Goal: Complete application form

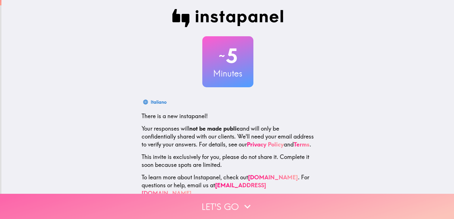
click at [235, 203] on button "Let's go" at bounding box center [227, 206] width 454 height 25
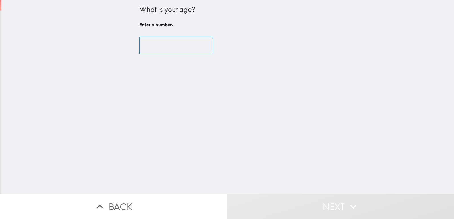
click at [179, 46] on input "number" at bounding box center [176, 46] width 74 height 18
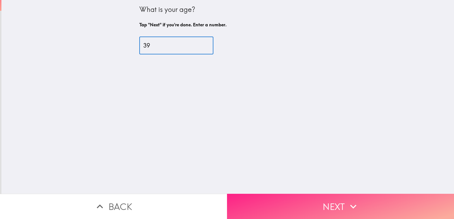
type input "39"
click at [336, 206] on button "Next" at bounding box center [340, 206] width 227 height 25
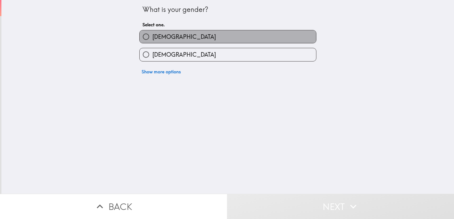
click at [154, 37] on span "[DEMOGRAPHIC_DATA]" at bounding box center [184, 37] width 64 height 8
click at [152, 37] on input "[DEMOGRAPHIC_DATA]" at bounding box center [146, 36] width 13 height 13
radio input "true"
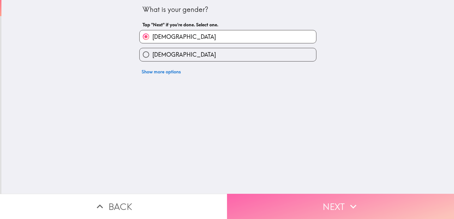
click at [361, 205] on button "Next" at bounding box center [340, 206] width 227 height 25
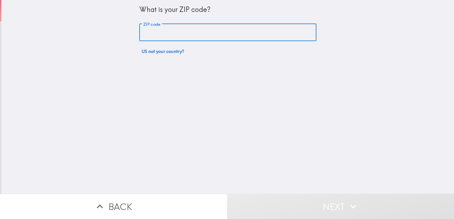
click at [173, 32] on input "ZIP code" at bounding box center [227, 33] width 177 height 18
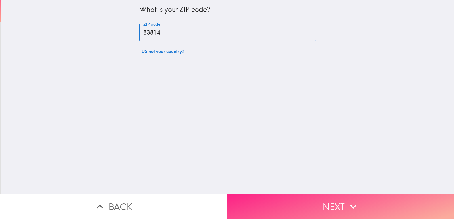
type input "83814"
click at [284, 212] on button "Next" at bounding box center [340, 206] width 227 height 25
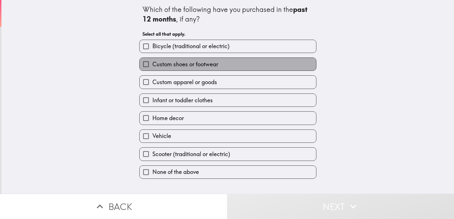
click at [200, 65] on span "Custom shoes or footwear" at bounding box center [185, 64] width 66 height 8
click at [152, 65] on input "Custom shoes or footwear" at bounding box center [146, 64] width 13 height 13
checkbox input "true"
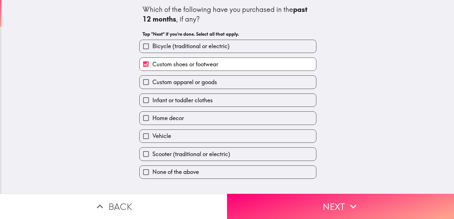
click at [179, 82] on span "Custom apparel or goods" at bounding box center [184, 82] width 65 height 8
click at [152, 82] on input "Custom apparel or goods" at bounding box center [146, 82] width 13 height 13
checkbox input "true"
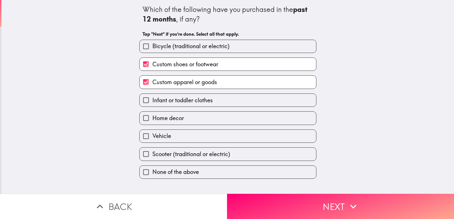
click at [169, 137] on label "Vehicle" at bounding box center [228, 136] width 176 height 13
click at [152, 137] on input "Vehicle" at bounding box center [146, 136] width 13 height 13
checkbox input "true"
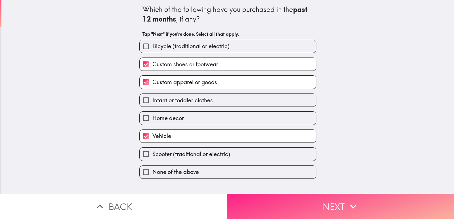
click at [286, 202] on button "Next" at bounding box center [340, 206] width 227 height 25
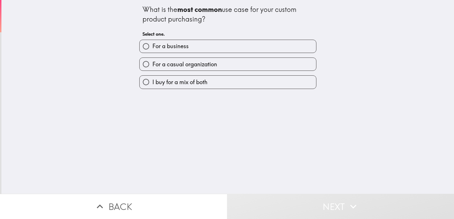
click at [171, 63] on span "For a casual organization" at bounding box center [184, 64] width 65 height 8
click at [152, 63] on input "For a casual organization" at bounding box center [146, 64] width 13 height 13
radio input "true"
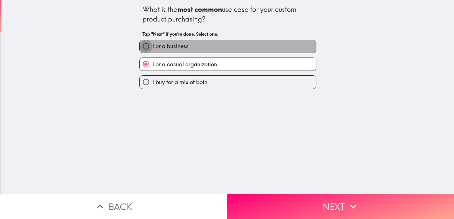
click at [145, 48] on input "For a business" at bounding box center [146, 46] width 13 height 13
radio input "true"
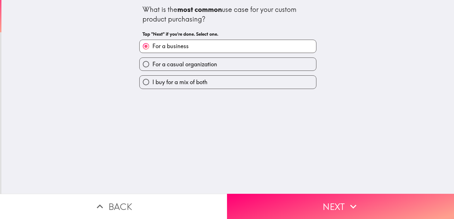
click at [155, 64] on span "For a casual organization" at bounding box center [184, 64] width 65 height 8
click at [152, 64] on input "For a casual organization" at bounding box center [146, 64] width 13 height 13
radio input "true"
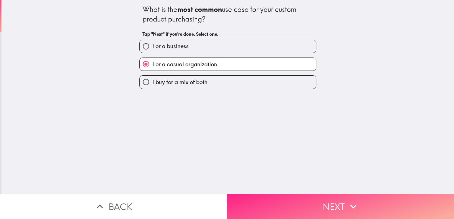
click at [303, 211] on button "Next" at bounding box center [340, 206] width 227 height 25
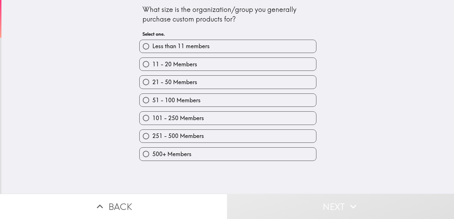
click at [175, 155] on span "500+ Members" at bounding box center [171, 154] width 39 height 8
click at [152, 155] on input "500+ Members" at bounding box center [146, 154] width 13 height 13
radio input "true"
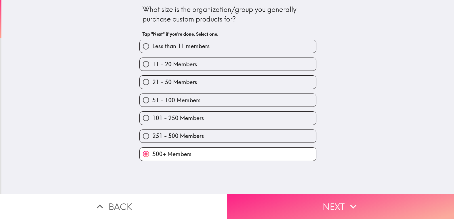
click at [312, 200] on button "Next" at bounding box center [340, 206] width 227 height 25
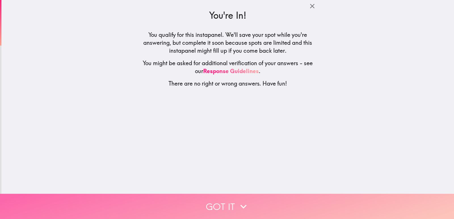
click at [237, 205] on icon "button" at bounding box center [243, 207] width 12 height 12
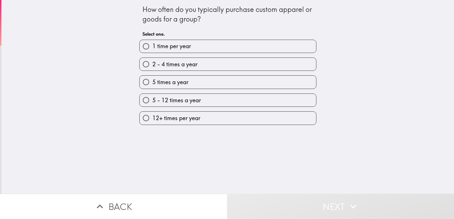
click at [187, 66] on span "2 - 4 times a year" at bounding box center [174, 64] width 45 height 8
click at [152, 66] on input "2 - 4 times a year" at bounding box center [146, 64] width 13 height 13
radio input "true"
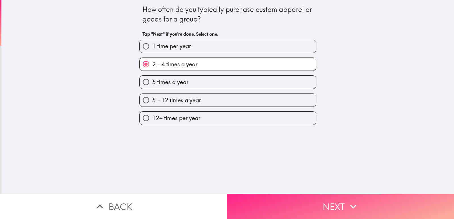
click at [320, 202] on button "Next" at bounding box center [340, 206] width 227 height 25
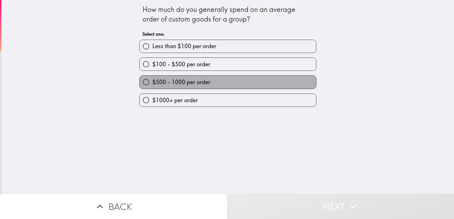
click at [176, 82] on span "$500 - 1000 per order" at bounding box center [181, 82] width 58 height 8
click at [152, 82] on input "$500 - 1000 per order" at bounding box center [146, 82] width 13 height 13
radio input "true"
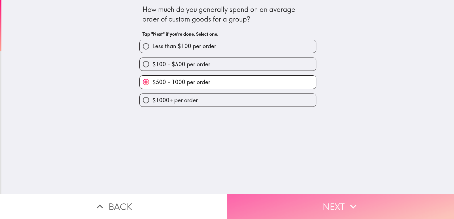
click at [302, 204] on button "Next" at bounding box center [340, 206] width 227 height 25
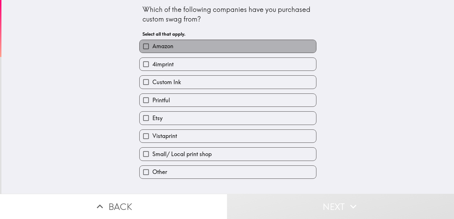
click at [166, 46] on span "Amazon" at bounding box center [162, 46] width 21 height 8
click at [152, 46] on input "Amazon" at bounding box center [146, 46] width 13 height 13
checkbox input "true"
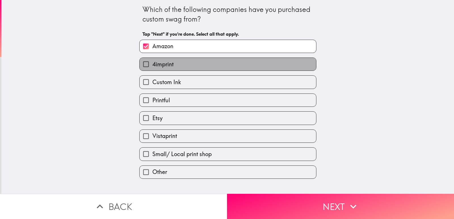
click at [166, 63] on span "4imprint" at bounding box center [162, 64] width 21 height 8
click at [152, 63] on input "4imprint" at bounding box center [146, 64] width 13 height 13
checkbox input "true"
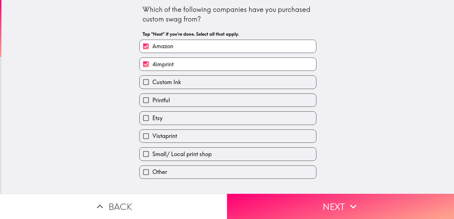
click at [170, 82] on span "Custom Ink" at bounding box center [166, 82] width 29 height 8
click at [152, 82] on input "Custom Ink" at bounding box center [146, 82] width 13 height 13
checkbox input "true"
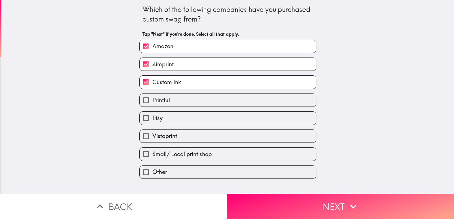
click at [163, 119] on label "Etsy" at bounding box center [228, 118] width 176 height 13
click at [152, 119] on input "Etsy" at bounding box center [146, 118] width 13 height 13
checkbox input "true"
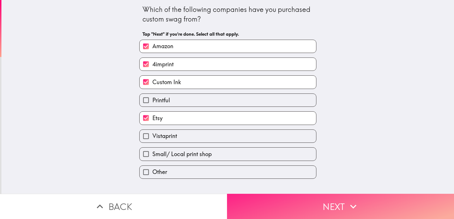
click at [294, 202] on button "Next" at bounding box center [340, 206] width 227 height 25
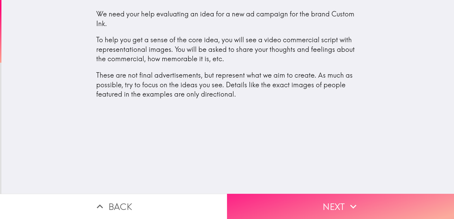
click at [315, 206] on button "Next" at bounding box center [340, 206] width 227 height 25
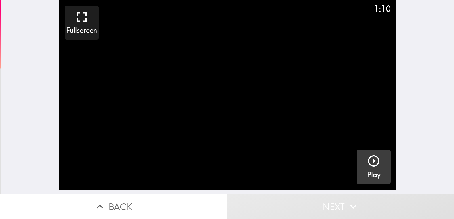
click at [369, 164] on icon "button" at bounding box center [374, 161] width 14 height 14
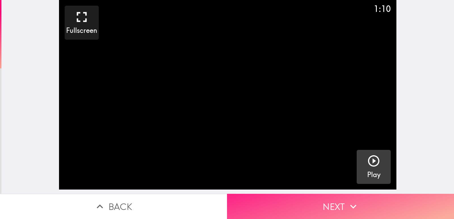
click at [332, 206] on button "Next" at bounding box center [340, 206] width 227 height 25
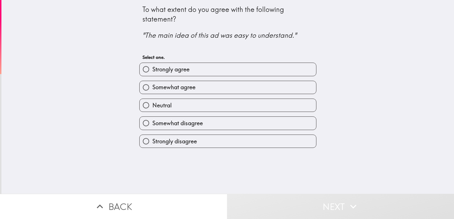
click at [164, 69] on span "Strongly agree" at bounding box center [170, 70] width 37 height 8
click at [152, 69] on input "Strongly agree" at bounding box center [146, 69] width 13 height 13
radio input "true"
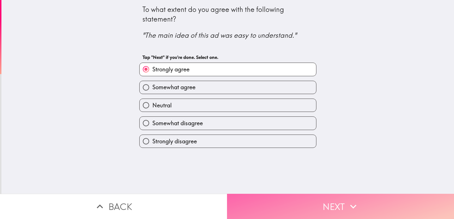
click at [290, 206] on button "Next" at bounding box center [340, 206] width 227 height 25
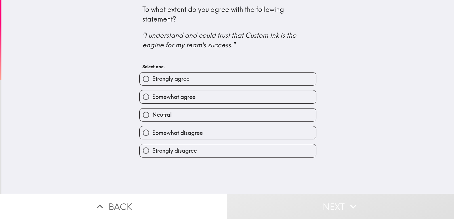
click at [178, 79] on span "Strongly agree" at bounding box center [170, 79] width 37 height 8
click at [152, 79] on input "Strongly agree" at bounding box center [146, 79] width 13 height 13
radio input "true"
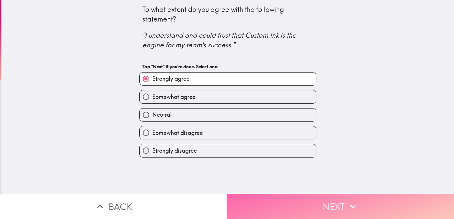
click at [278, 203] on button "Next" at bounding box center [340, 206] width 227 height 25
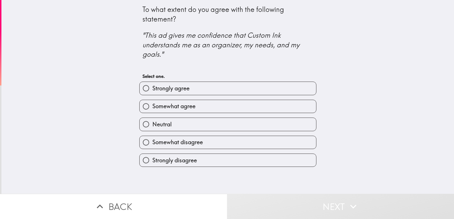
click at [171, 106] on span "Somewhat agree" at bounding box center [173, 106] width 43 height 8
click at [152, 106] on input "Somewhat agree" at bounding box center [146, 106] width 13 height 13
radio input "true"
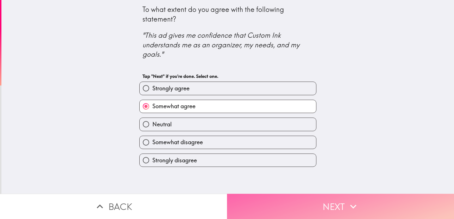
click at [293, 206] on button "Next" at bounding box center [340, 206] width 227 height 25
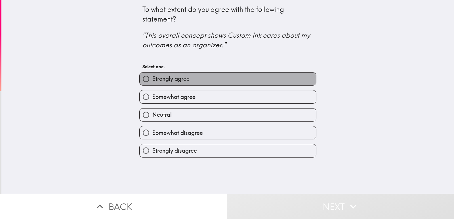
click at [168, 81] on span "Strongly agree" at bounding box center [170, 79] width 37 height 8
click at [152, 81] on input "Strongly agree" at bounding box center [146, 79] width 13 height 13
radio input "true"
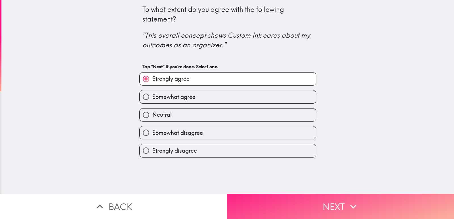
click at [303, 201] on button "Next" at bounding box center [340, 206] width 227 height 25
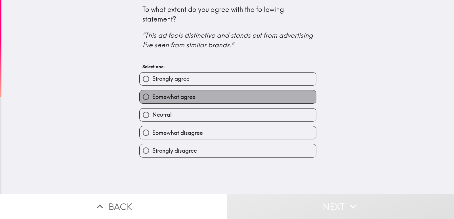
click at [172, 95] on span "Somewhat agree" at bounding box center [173, 97] width 43 height 8
click at [152, 95] on input "Somewhat agree" at bounding box center [146, 96] width 13 height 13
radio input "true"
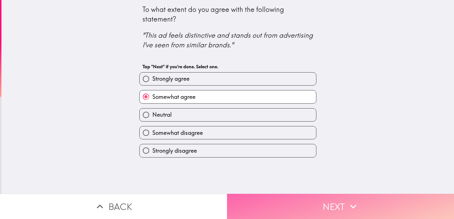
click at [279, 203] on button "Next" at bounding box center [340, 206] width 227 height 25
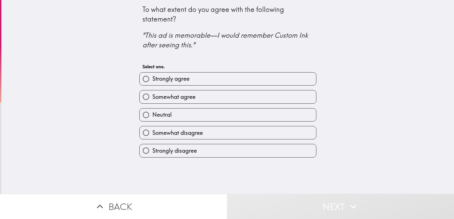
click at [172, 76] on span "Strongly agree" at bounding box center [170, 79] width 37 height 8
click at [152, 76] on input "Strongly agree" at bounding box center [146, 79] width 13 height 13
radio input "true"
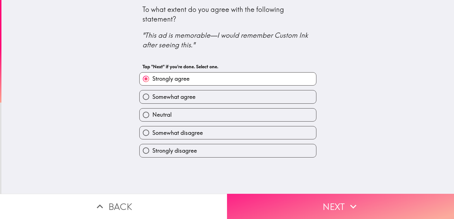
click at [289, 201] on button "Next" at bounding box center [340, 206] width 227 height 25
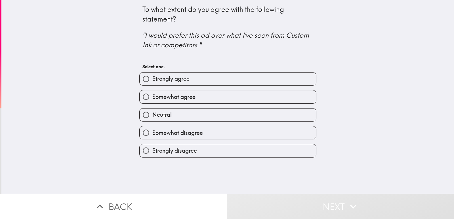
click at [181, 84] on label "Strongly agree" at bounding box center [228, 79] width 176 height 13
click at [152, 84] on input "Strongly agree" at bounding box center [146, 79] width 13 height 13
radio input "true"
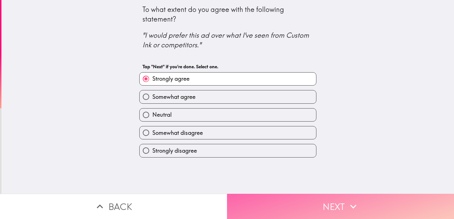
click at [288, 204] on button "Next" at bounding box center [340, 206] width 227 height 25
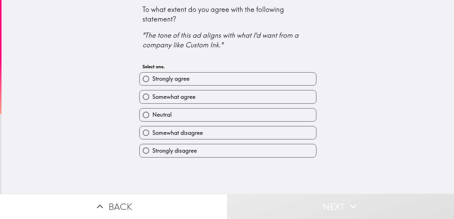
click at [184, 99] on span "Somewhat agree" at bounding box center [173, 97] width 43 height 8
click at [152, 99] on input "Somewhat agree" at bounding box center [146, 96] width 13 height 13
radio input "true"
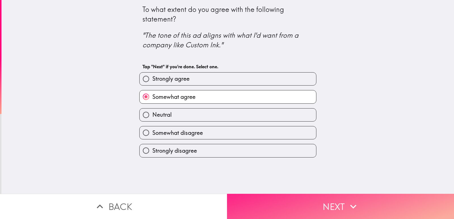
click at [299, 206] on button "Next" at bounding box center [340, 206] width 227 height 25
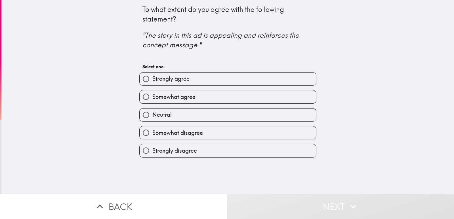
click at [168, 78] on span "Strongly agree" at bounding box center [170, 79] width 37 height 8
click at [152, 78] on input "Strongly agree" at bounding box center [146, 79] width 13 height 13
radio input "true"
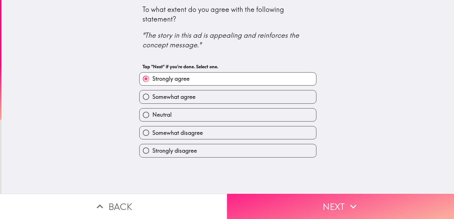
click at [292, 202] on button "Next" at bounding box center [340, 206] width 227 height 25
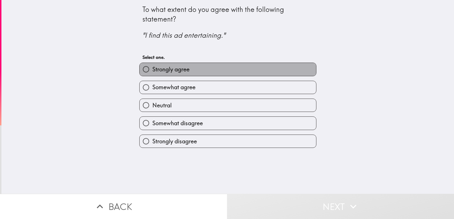
click at [180, 71] on span "Strongly agree" at bounding box center [170, 70] width 37 height 8
click at [152, 71] on input "Strongly agree" at bounding box center [146, 69] width 13 height 13
radio input "true"
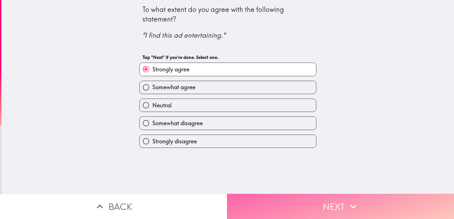
click at [291, 208] on button "Next" at bounding box center [340, 206] width 227 height 25
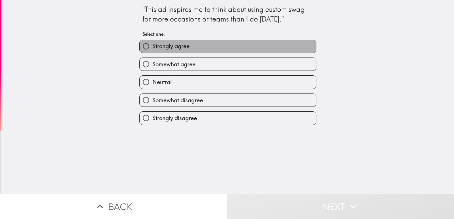
click at [181, 47] on span "Strongly agree" at bounding box center [170, 46] width 37 height 8
click at [152, 47] on input "Strongly agree" at bounding box center [146, 46] width 13 height 13
radio input "true"
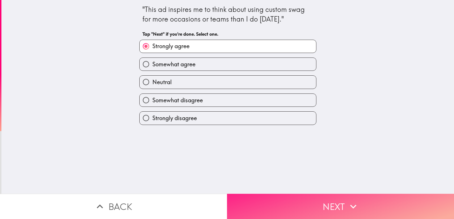
click at [315, 207] on button "Next" at bounding box center [340, 206] width 227 height 25
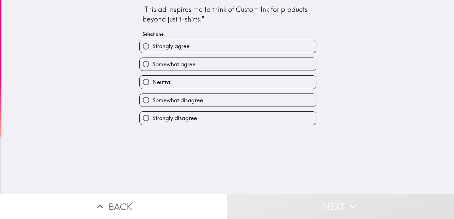
click at [177, 62] on span "Somewhat agree" at bounding box center [173, 64] width 43 height 8
click at [152, 62] on input "Somewhat agree" at bounding box center [146, 64] width 13 height 13
radio input "true"
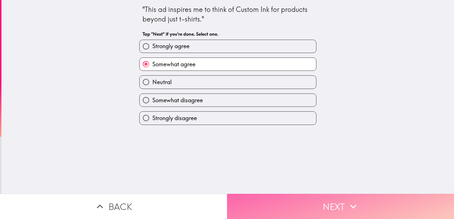
click at [289, 208] on button "Next" at bounding box center [340, 206] width 227 height 25
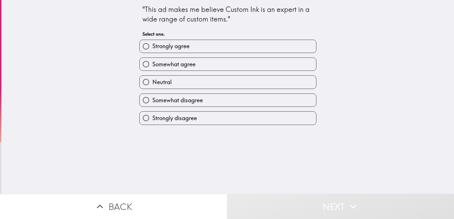
click at [173, 50] on span "Strongly agree" at bounding box center [170, 46] width 37 height 8
click at [152, 50] on input "Strongly agree" at bounding box center [146, 46] width 13 height 13
radio input "true"
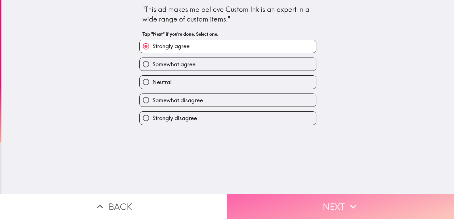
click at [288, 202] on button "Next" at bounding box center [340, 206] width 227 height 25
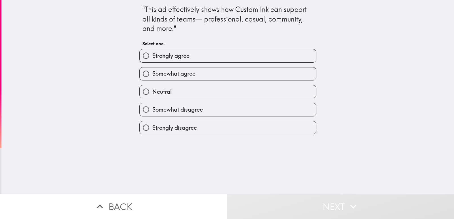
click at [185, 63] on div "Somewhat agree" at bounding box center [226, 72] width 182 height 18
click at [186, 72] on span "Somewhat agree" at bounding box center [173, 74] width 43 height 8
click at [152, 72] on input "Somewhat agree" at bounding box center [146, 73] width 13 height 13
radio input "true"
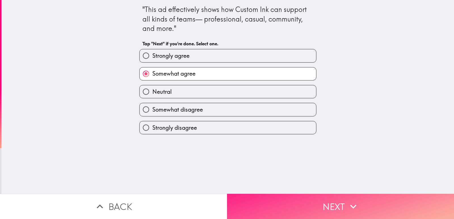
click at [285, 207] on button "Next" at bounding box center [340, 206] width 227 height 25
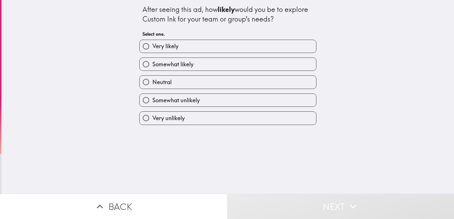
click at [169, 46] on span "Very likely" at bounding box center [165, 46] width 26 height 8
click at [152, 46] on input "Very likely" at bounding box center [146, 46] width 13 height 13
radio input "true"
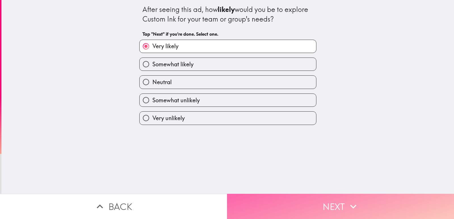
click at [295, 202] on button "Next" at bounding box center [340, 206] width 227 height 25
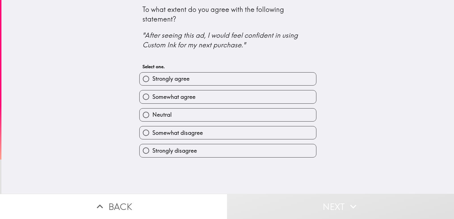
click at [180, 95] on span "Somewhat agree" at bounding box center [173, 97] width 43 height 8
click at [152, 95] on input "Somewhat agree" at bounding box center [146, 96] width 13 height 13
radio input "true"
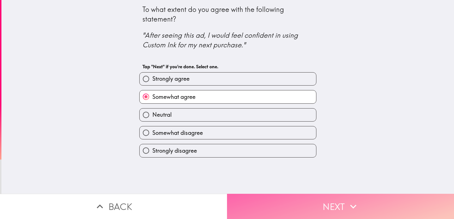
click at [279, 205] on button "Next" at bounding box center [340, 206] width 227 height 25
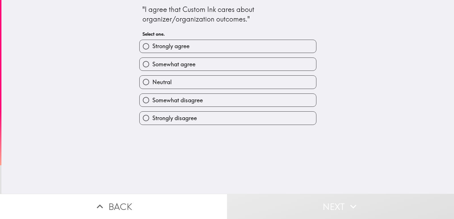
click at [172, 48] on span "Strongly agree" at bounding box center [170, 46] width 37 height 8
click at [152, 48] on input "Strongly agree" at bounding box center [146, 46] width 13 height 13
radio input "true"
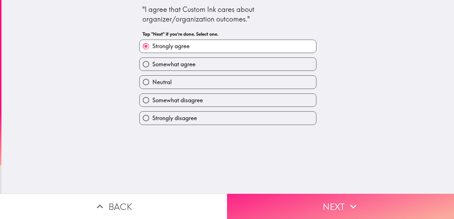
click at [283, 201] on button "Next" at bounding box center [340, 206] width 227 height 25
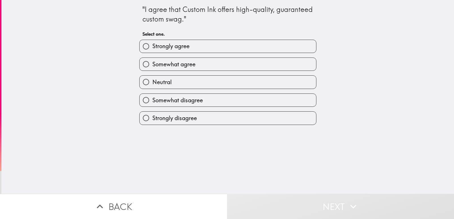
click at [176, 60] on span "Somewhat agree" at bounding box center [173, 64] width 43 height 8
click at [152, 60] on input "Somewhat agree" at bounding box center [146, 64] width 13 height 13
radio input "true"
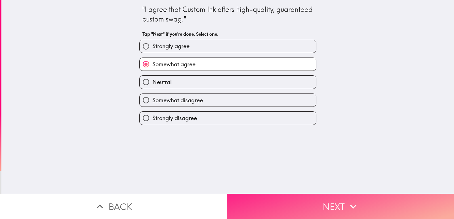
click at [299, 199] on button "Next" at bounding box center [340, 206] width 227 height 25
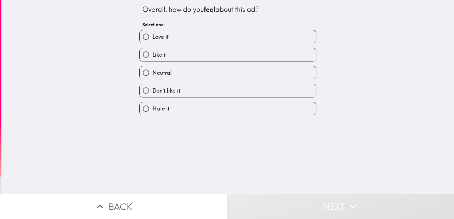
click at [175, 38] on label "Love it" at bounding box center [228, 36] width 176 height 13
click at [152, 38] on input "Love it" at bounding box center [146, 36] width 13 height 13
radio input "true"
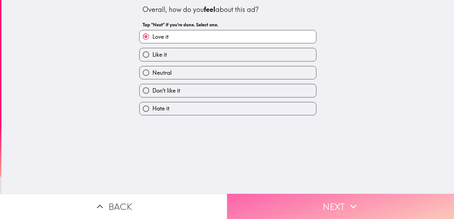
click at [313, 212] on button "Next" at bounding box center [340, 206] width 227 height 25
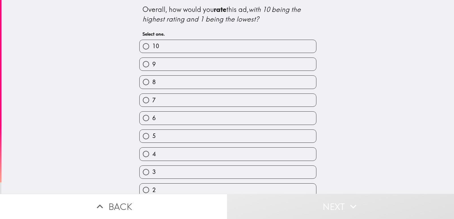
click at [159, 62] on label "9" at bounding box center [228, 64] width 176 height 13
click at [152, 62] on input "9" at bounding box center [146, 64] width 13 height 13
radio input "true"
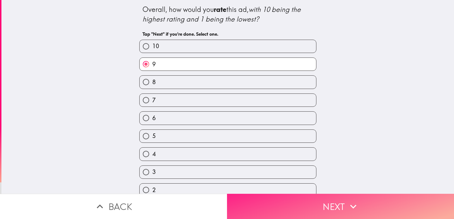
click at [273, 202] on button "Next" at bounding box center [340, 206] width 227 height 25
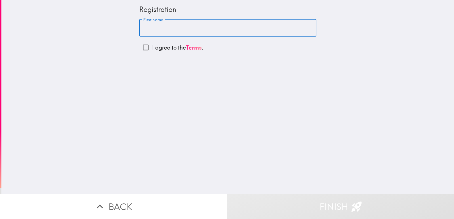
click at [184, 26] on input "First name" at bounding box center [227, 28] width 177 height 18
click at [153, 28] on input "First name" at bounding box center [227, 28] width 177 height 18
type input "jhon"
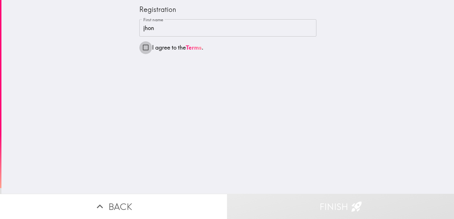
click at [144, 49] on input "I agree to the Terms ." at bounding box center [145, 47] width 13 height 13
checkbox input "true"
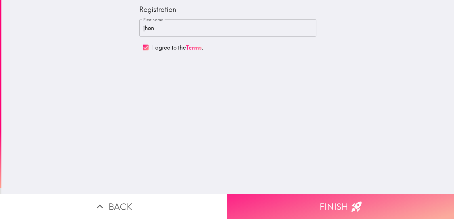
click at [311, 207] on button "Finish" at bounding box center [340, 206] width 227 height 25
